Goal: Book appointment/travel/reservation

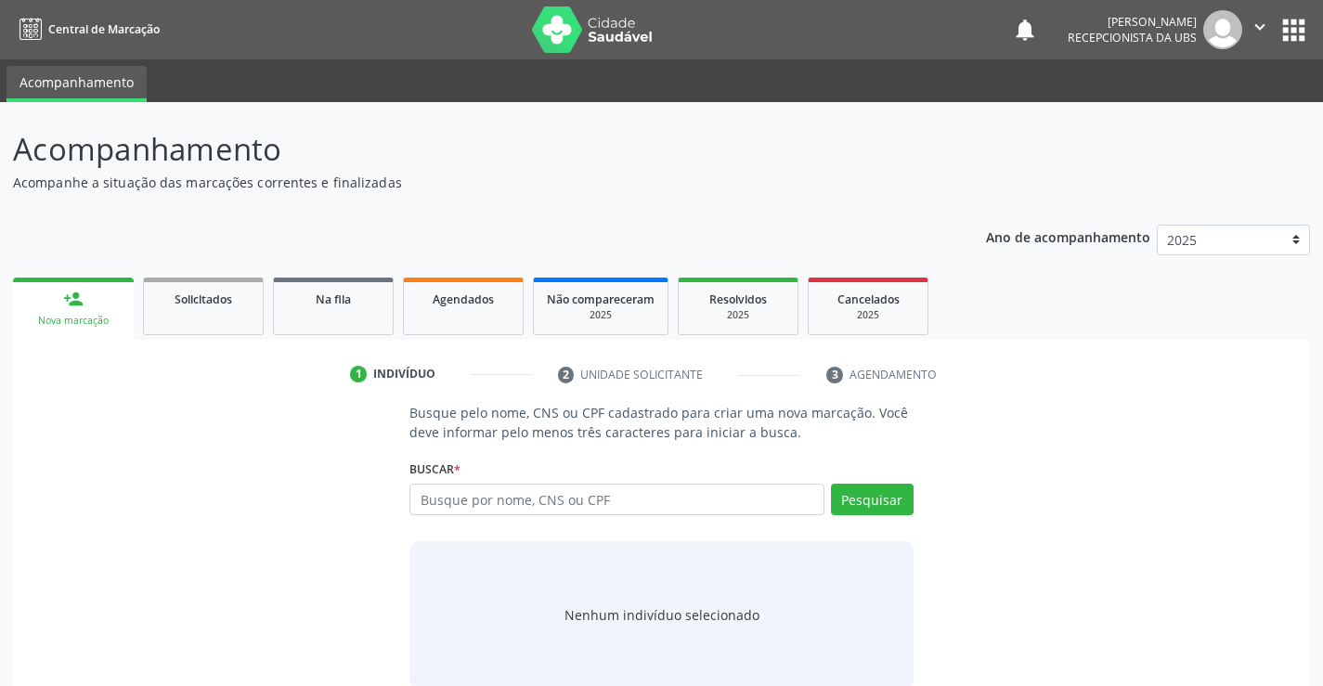
click at [488, 497] on input "text" at bounding box center [617, 500] width 414 height 32
click at [478, 497] on input "text" at bounding box center [617, 500] width 414 height 32
type input "700609458412764"
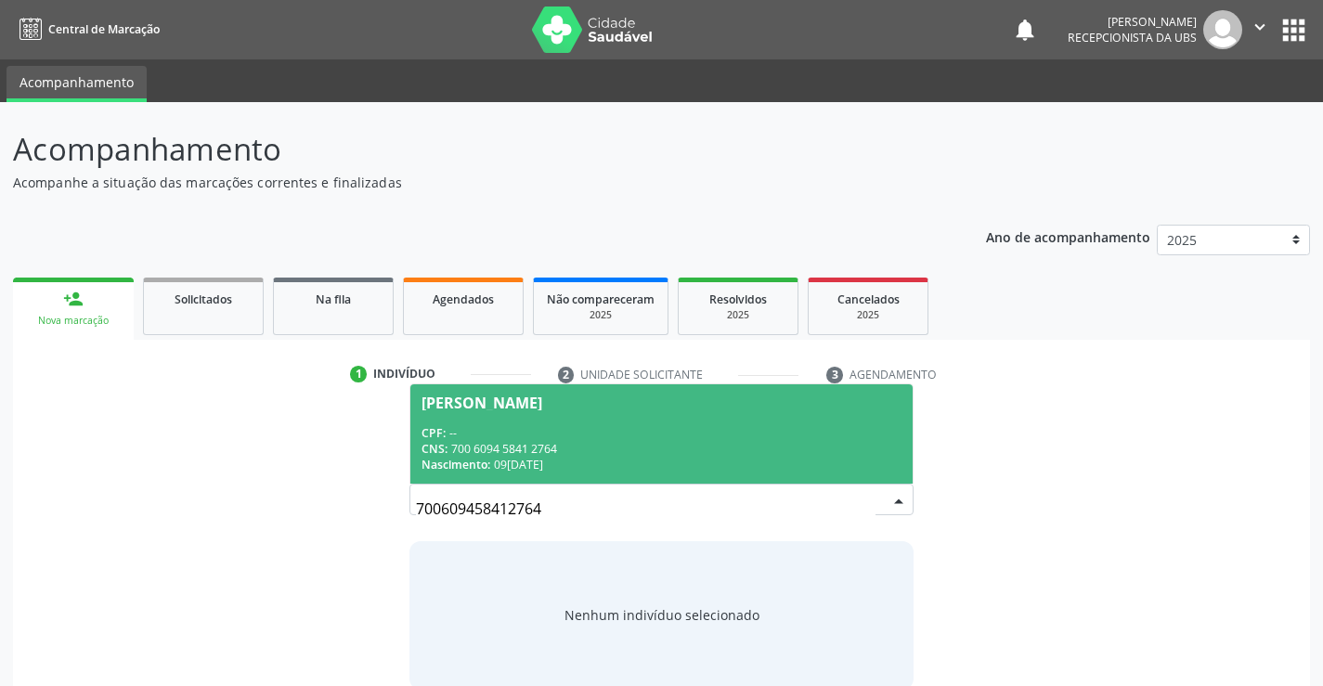
click at [612, 432] on div "CPF: --" at bounding box center [661, 433] width 479 height 16
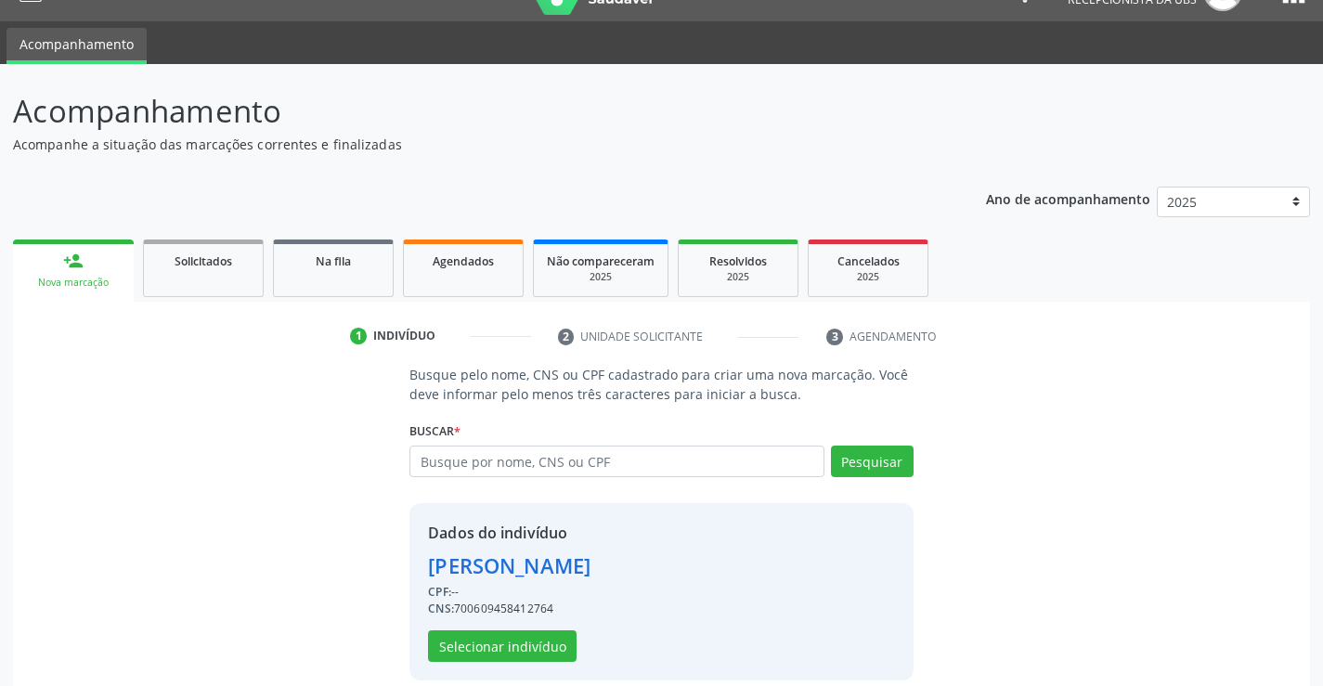
scroll to position [59, 0]
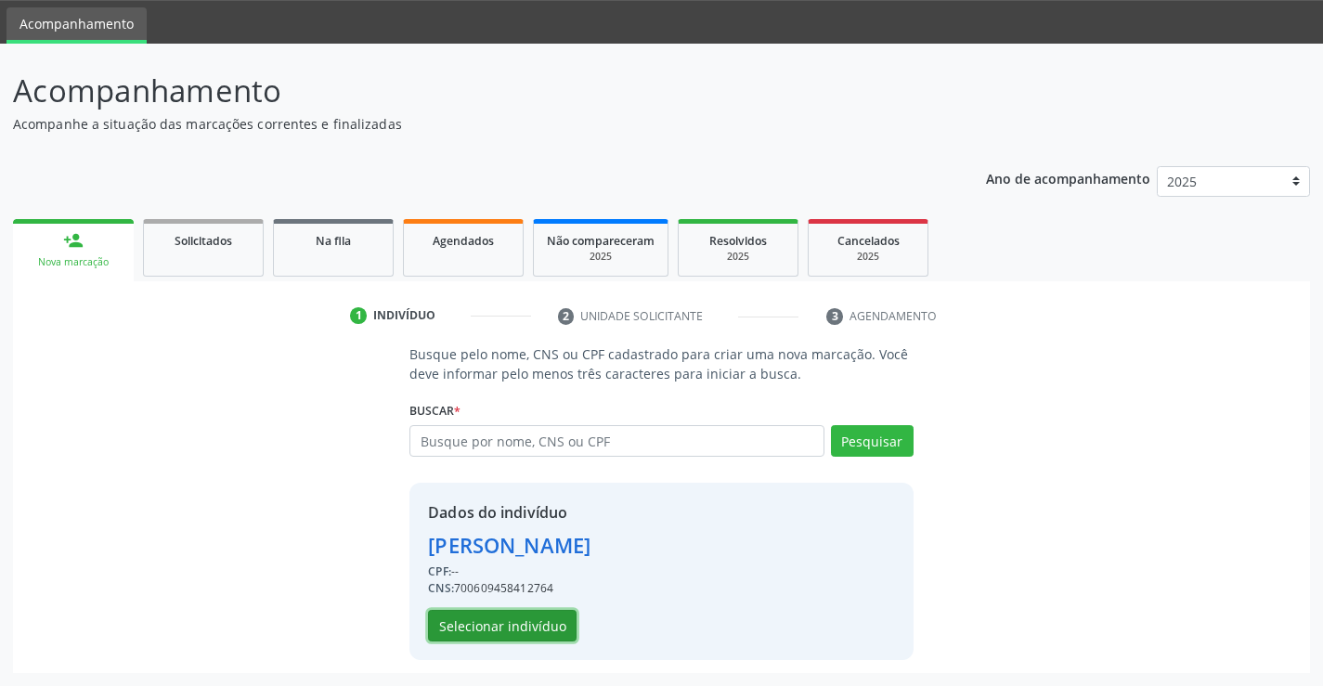
click at [522, 622] on button "Selecionar indivíduo" at bounding box center [502, 626] width 149 height 32
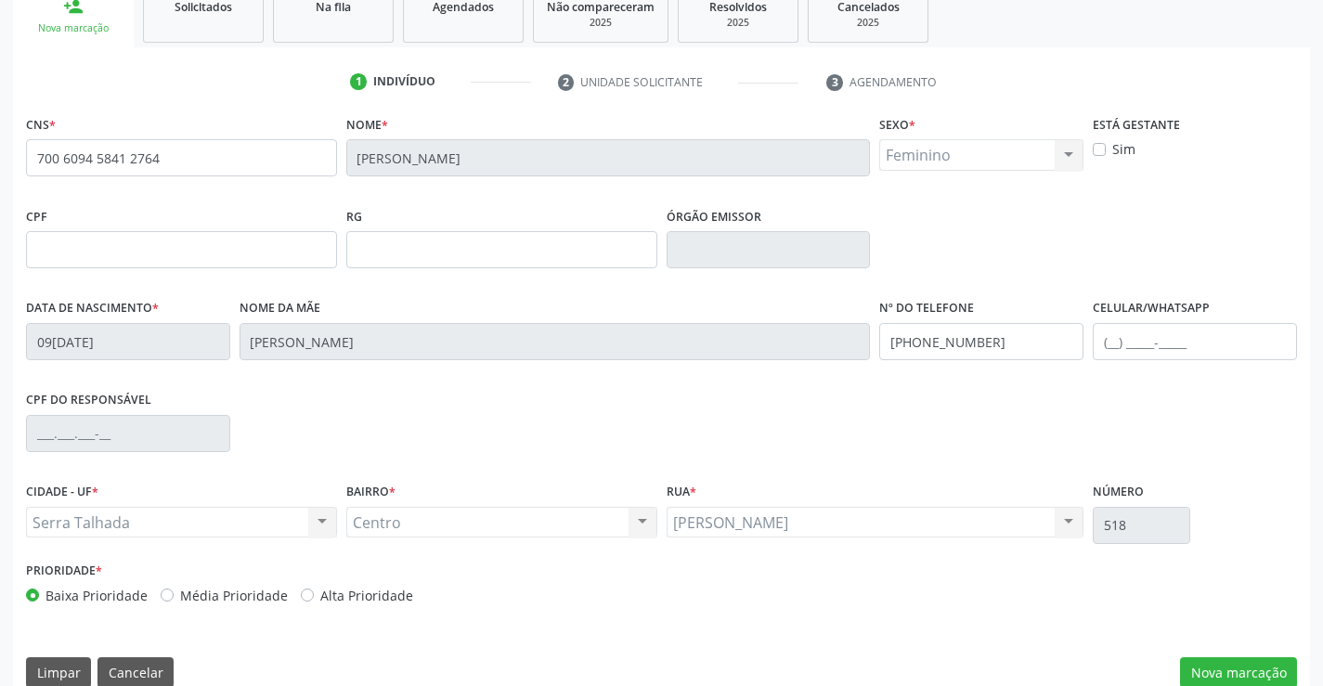
scroll to position [320, 0]
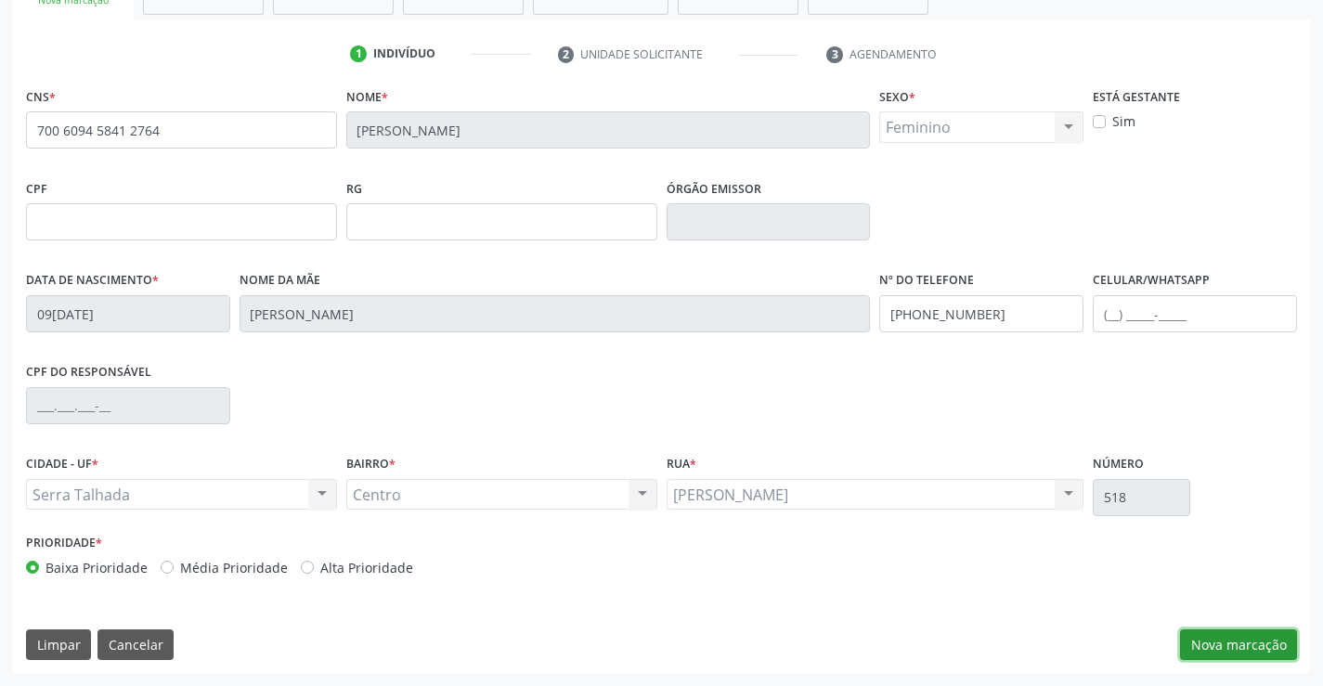
click at [1244, 638] on button "Nova marcação" at bounding box center [1238, 646] width 117 height 32
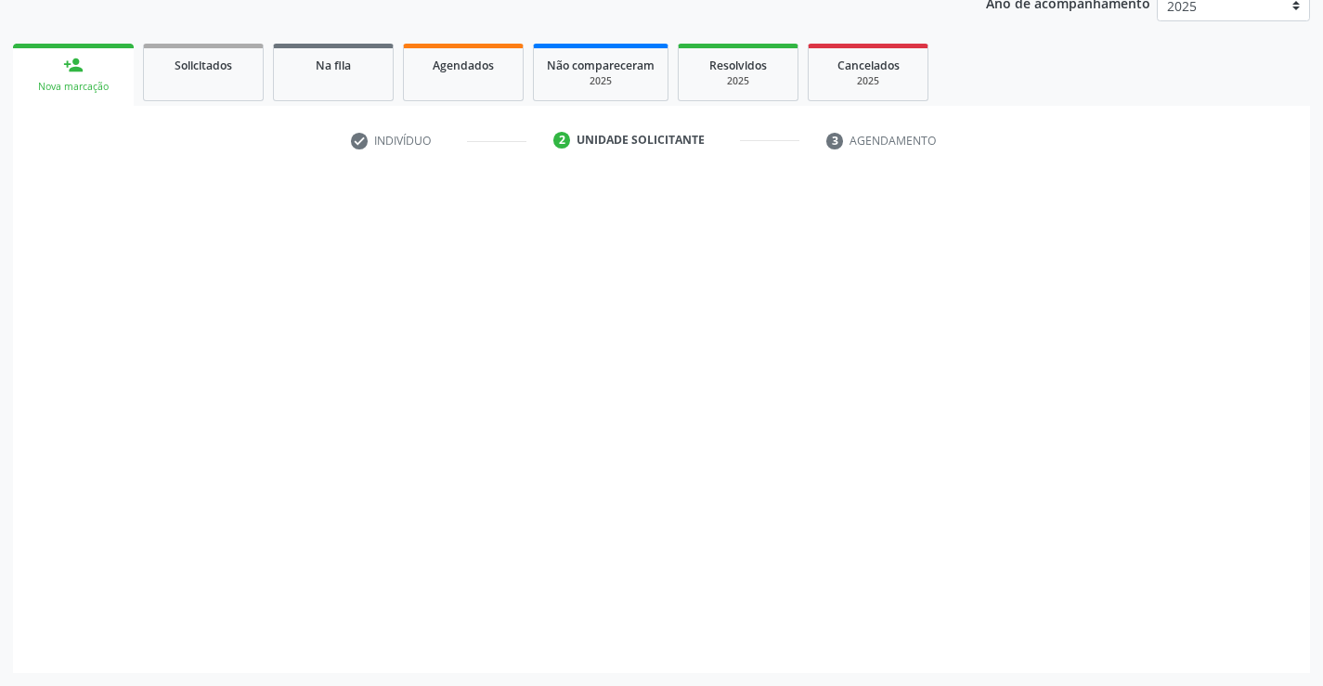
scroll to position [234, 0]
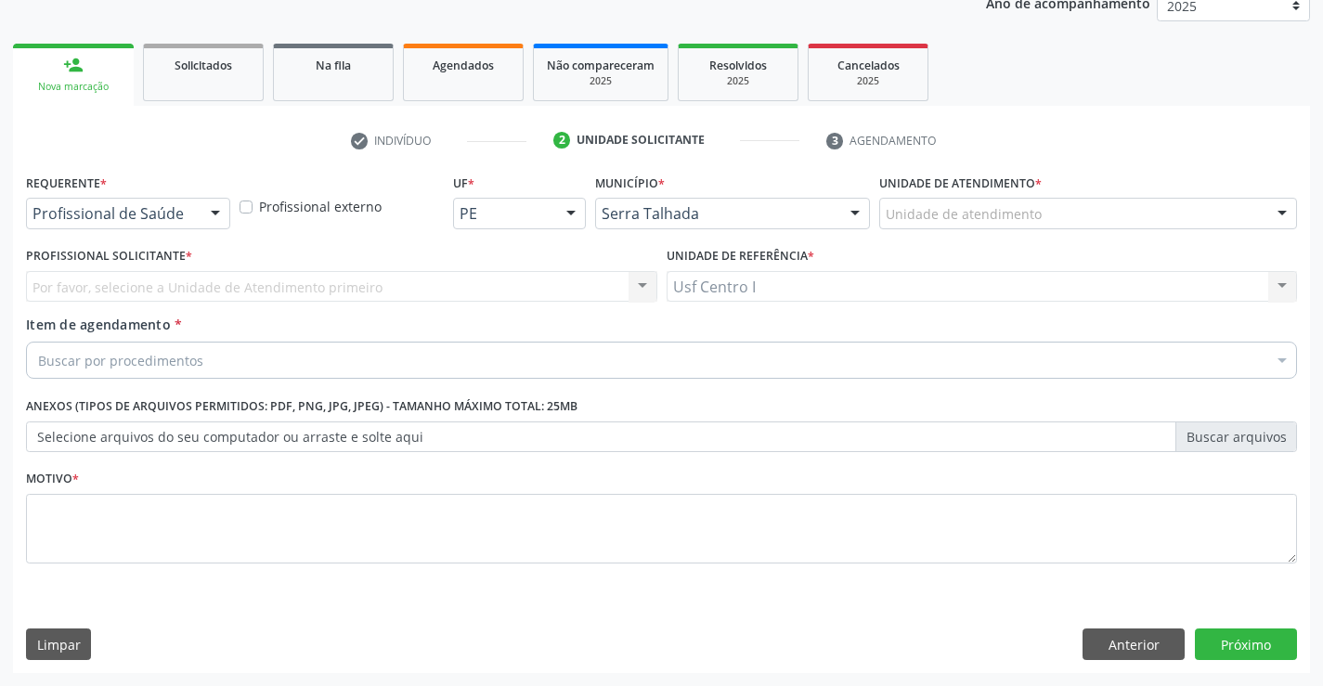
click at [167, 203] on div "Profissional de Saúde" at bounding box center [128, 214] width 204 height 32
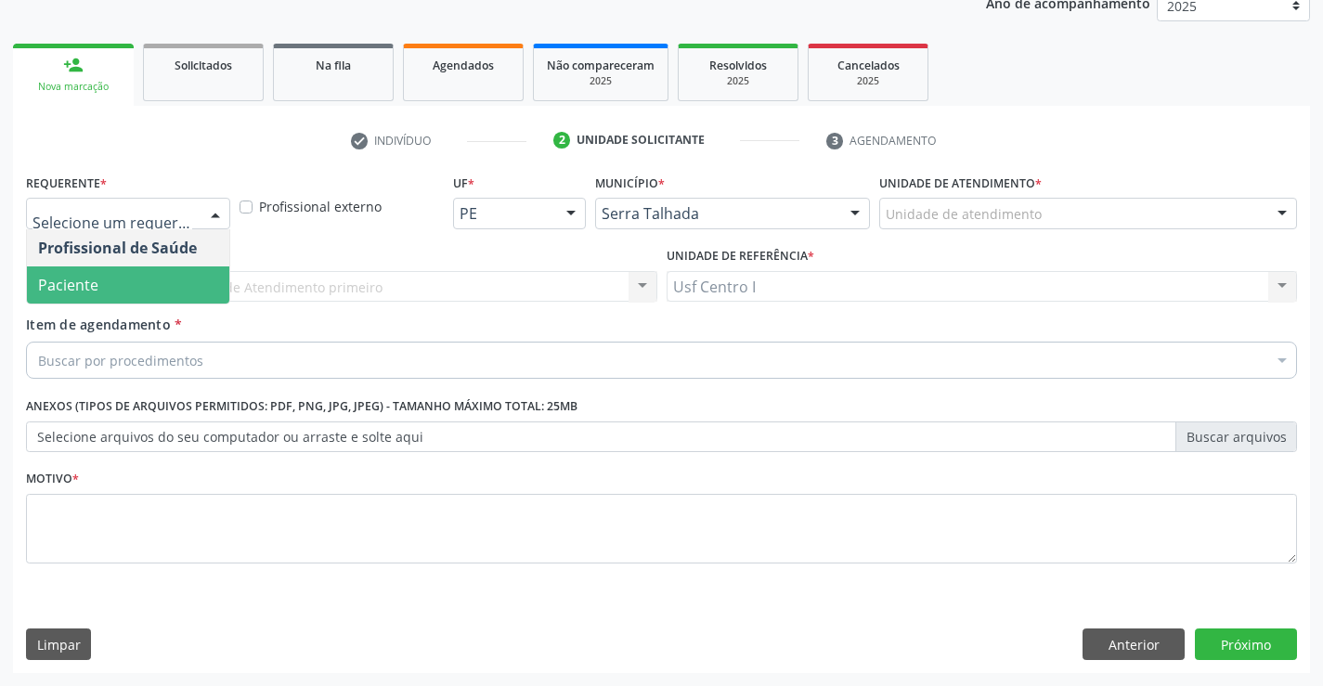
click at [153, 279] on span "Paciente" at bounding box center [128, 285] width 202 height 37
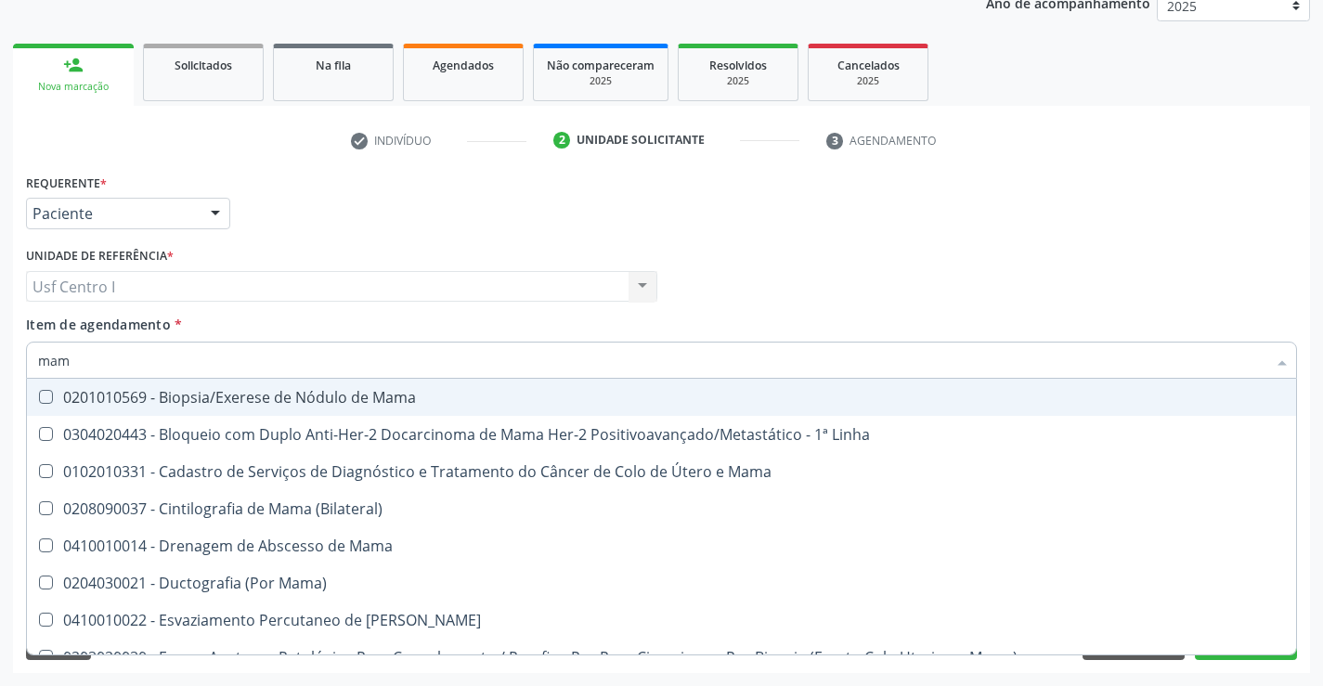
type input "mamo"
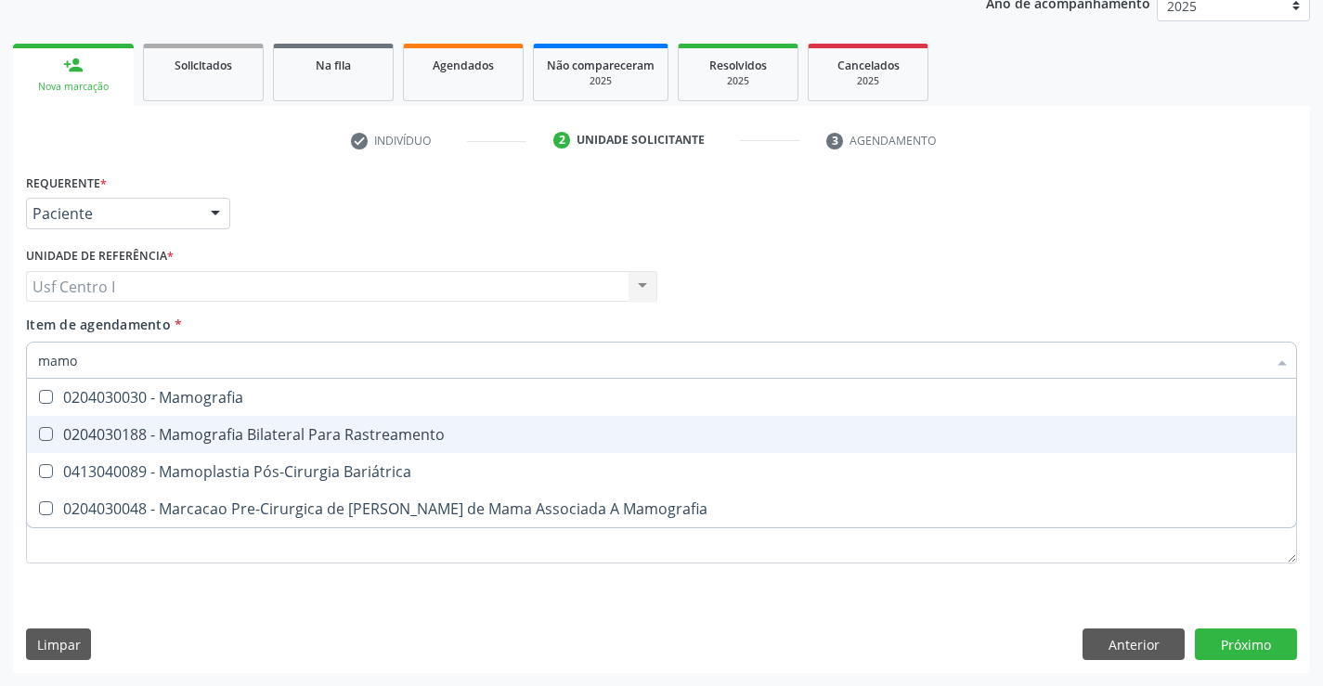
click at [247, 427] on div "0204030188 - Mamografia Bilateral Para Rastreamento" at bounding box center [661, 434] width 1247 height 15
checkbox Rastreamento "true"
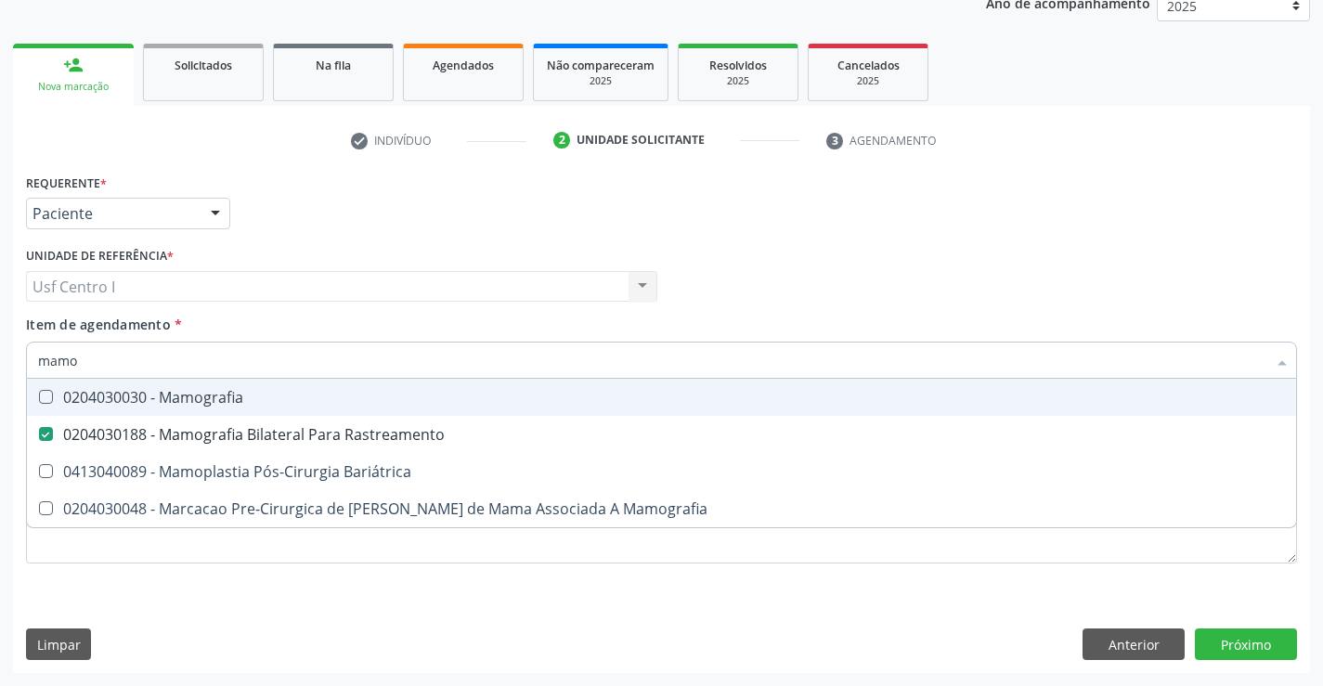
click at [350, 235] on div "Requerente * Paciente Profissional de Saúde Paciente Nenhum resultado encontrad…" at bounding box center [661, 205] width 1281 height 72
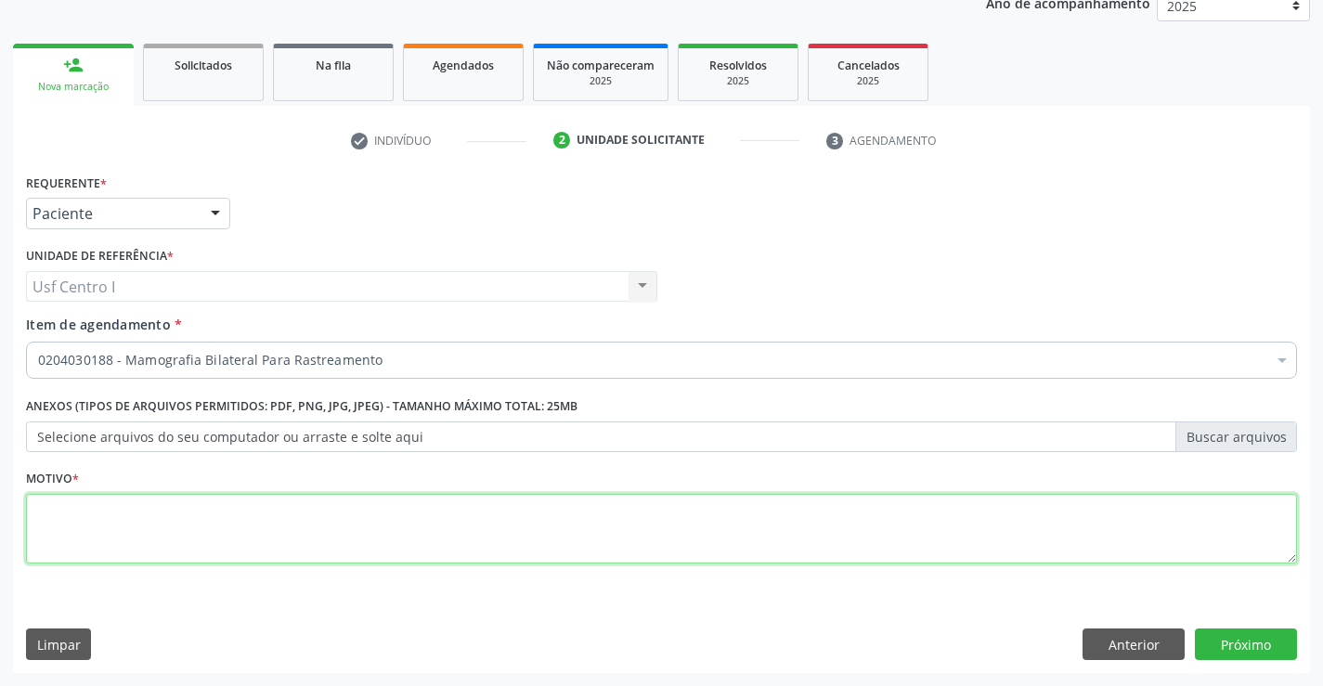
click at [150, 533] on textarea at bounding box center [661, 529] width 1271 height 71
type textarea "."
click at [1227, 638] on button "Próximo" at bounding box center [1246, 645] width 102 height 32
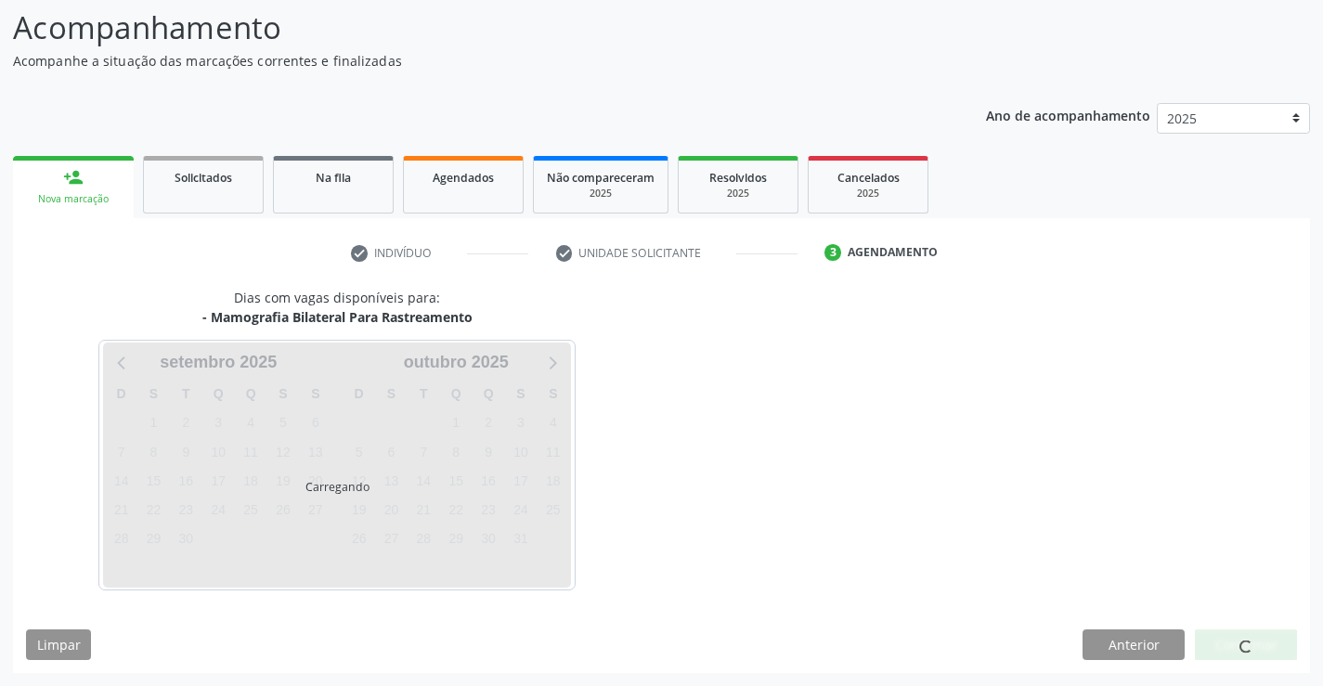
scroll to position [122, 0]
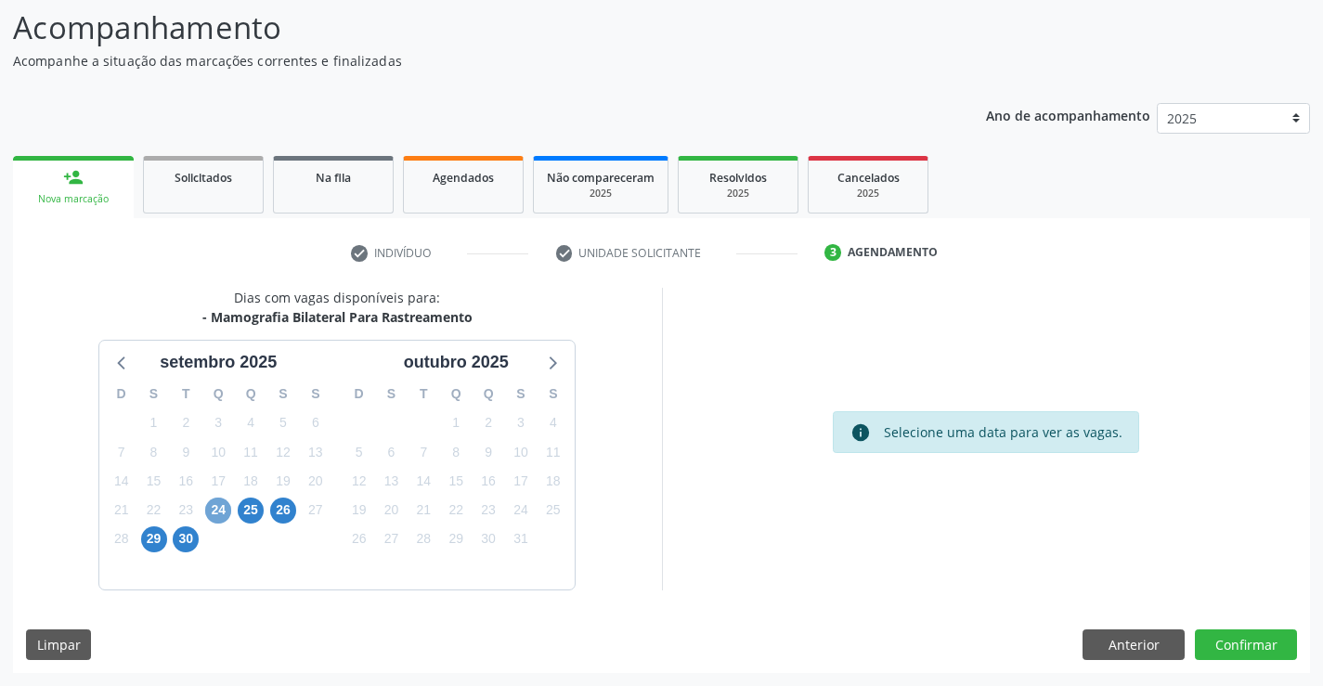
click at [219, 510] on span "24" at bounding box center [218, 511] width 26 height 26
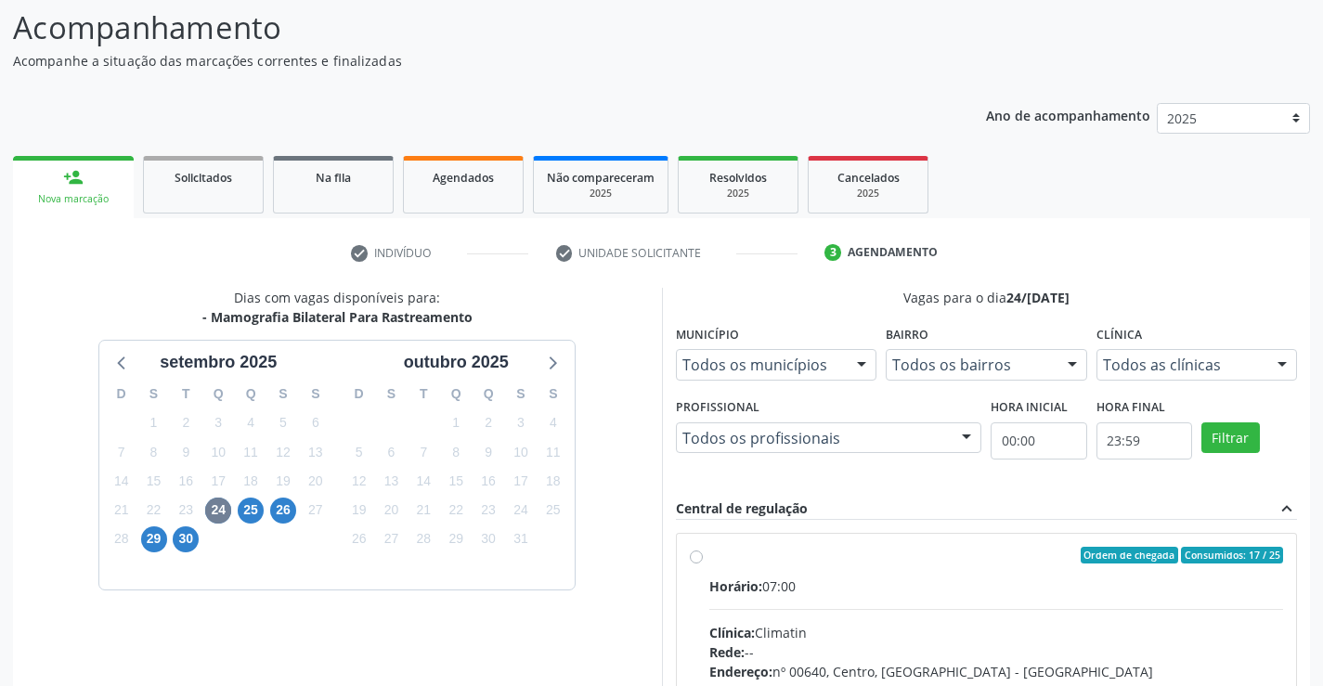
click at [730, 562] on div "Ordem de chegada Consumidos: 17 / 25" at bounding box center [996, 555] width 575 height 17
click at [703, 562] on input "Ordem de chegada Consumidos: 17 / 25 Horário: 07:00 Clínica: Climatin Rede: -- …" at bounding box center [696, 555] width 13 height 17
radio input "true"
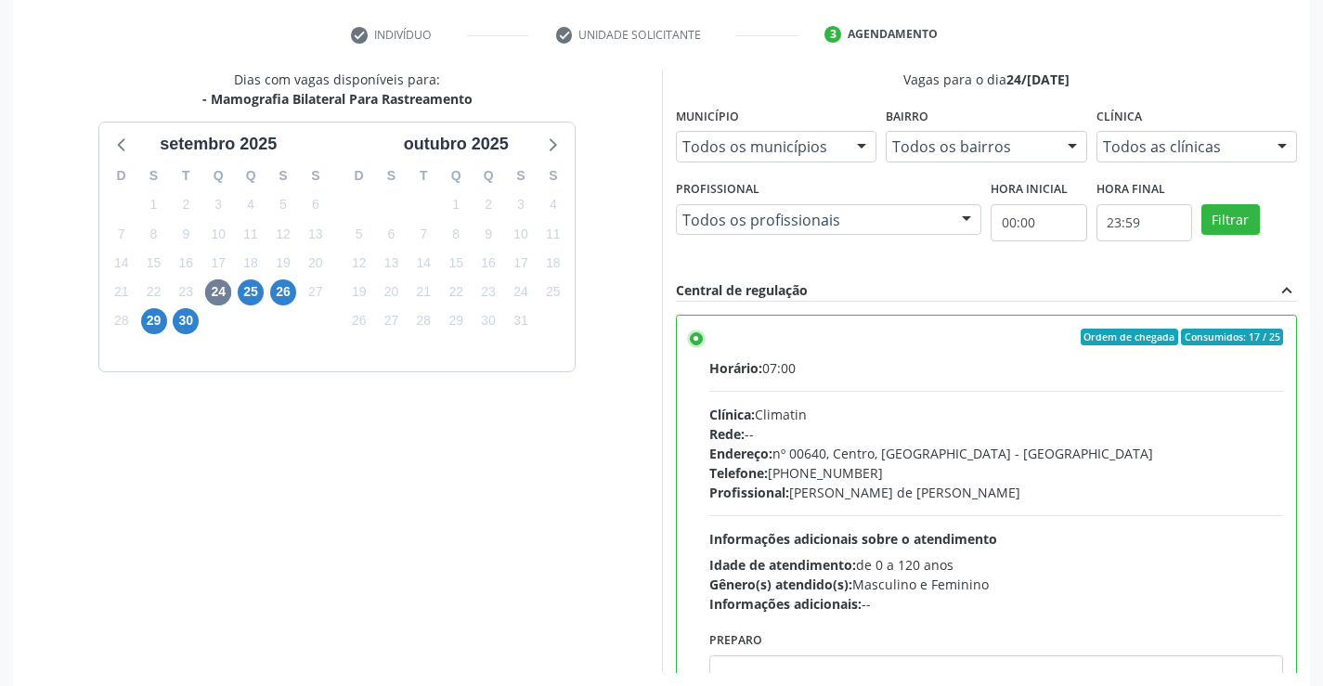
scroll to position [423, 0]
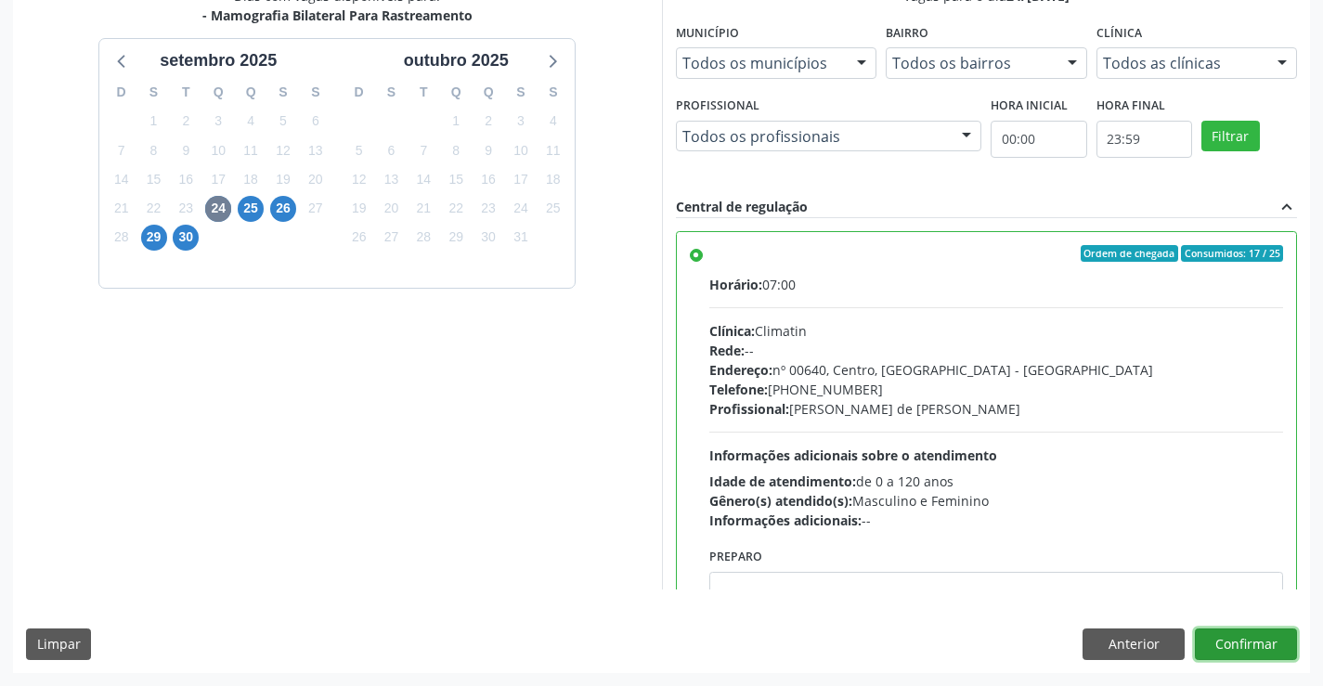
click at [1220, 647] on button "Confirmar" at bounding box center [1246, 645] width 102 height 32
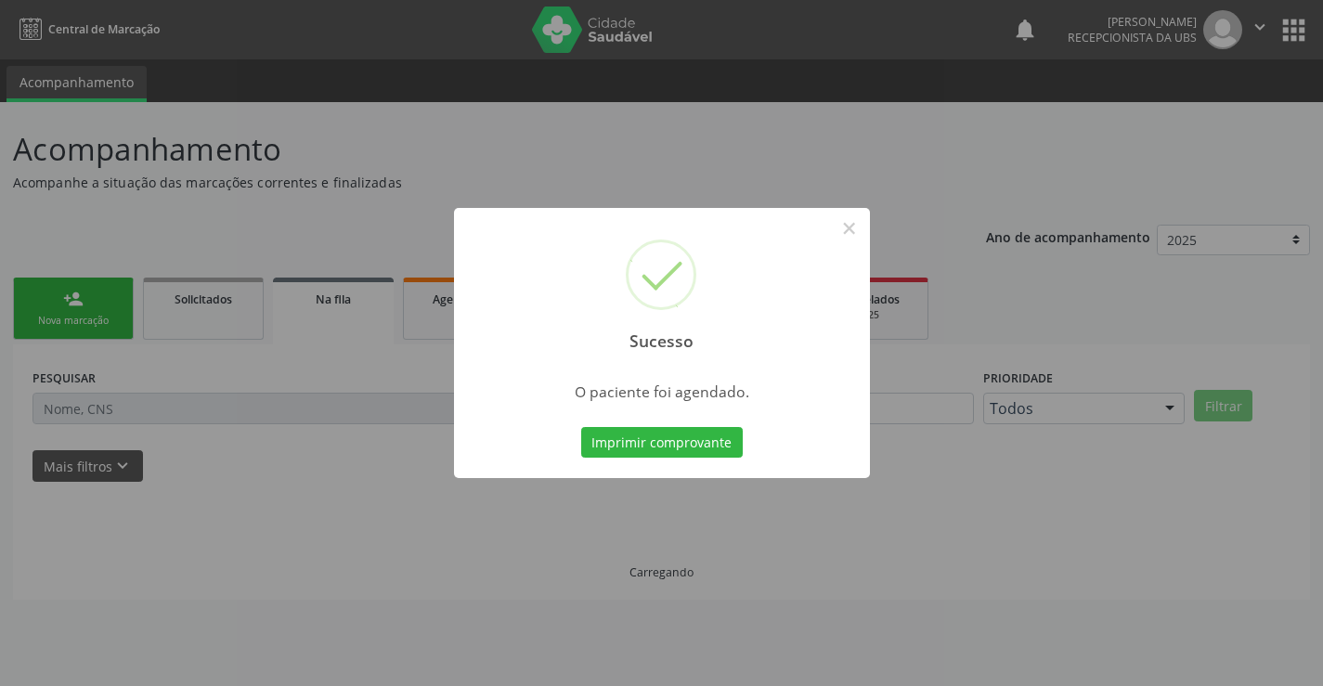
scroll to position [0, 0]
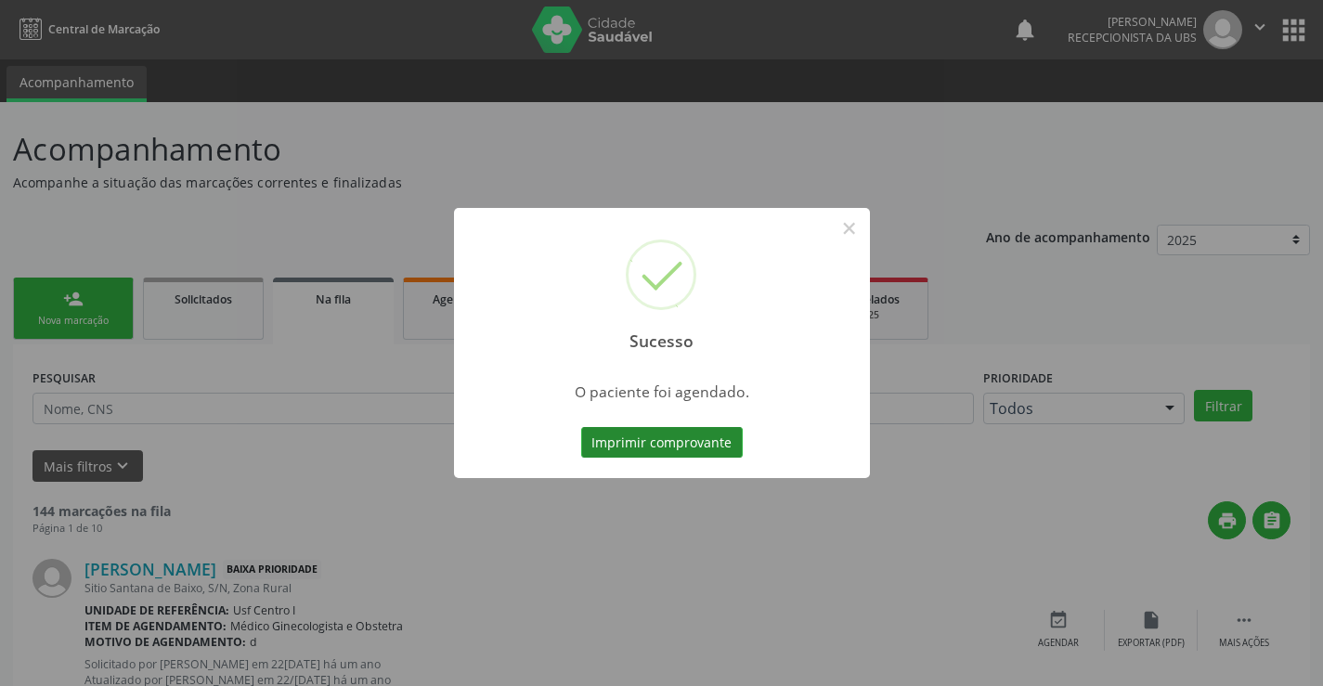
click at [657, 441] on button "Imprimir comprovante" at bounding box center [662, 443] width 162 height 32
